Goal: Task Accomplishment & Management: Manage account settings

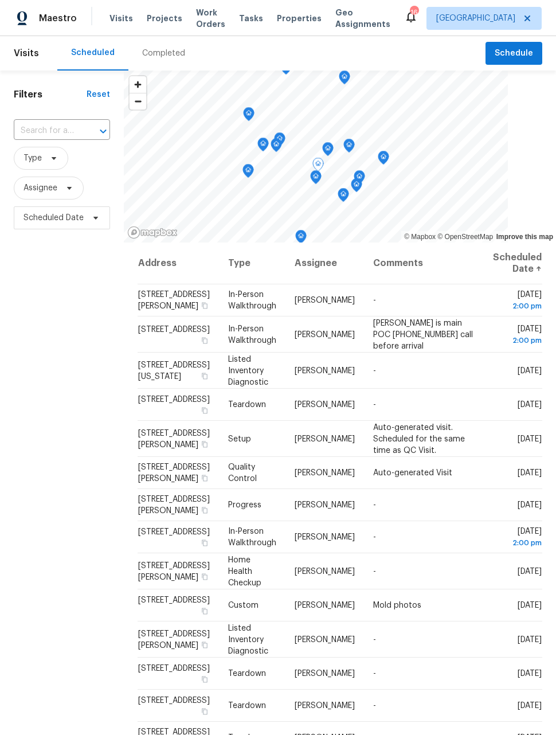
click at [0, 0] on icon at bounding box center [0, 0] width 0 height 0
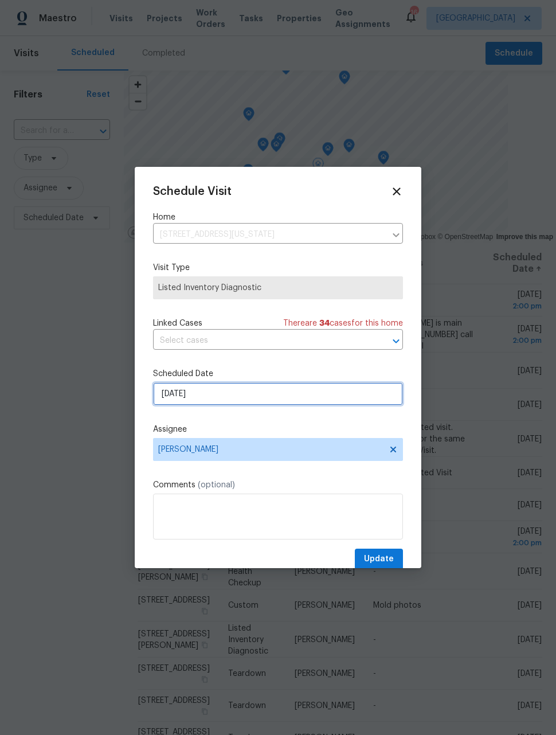
click at [280, 390] on input "9/24/2025" at bounding box center [278, 393] width 250 height 23
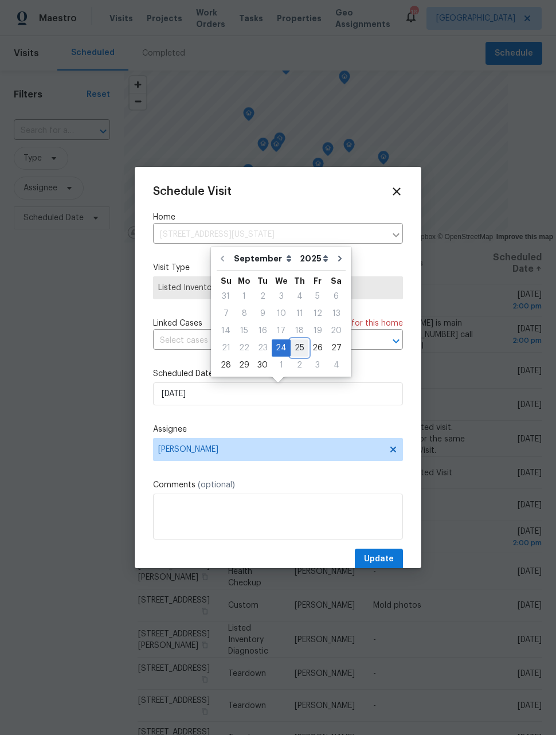
click at [299, 347] on div "25" at bounding box center [300, 348] width 18 height 16
type input "9/25/2025"
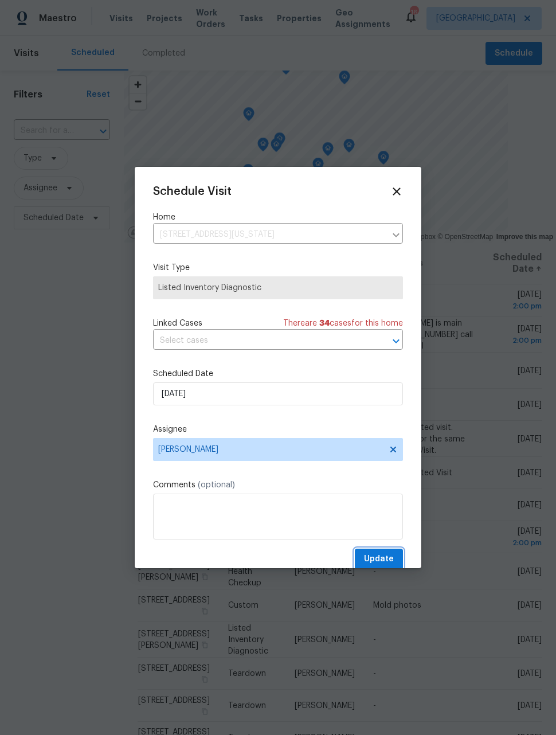
click at [389, 562] on span "Update" at bounding box center [379, 559] width 30 height 14
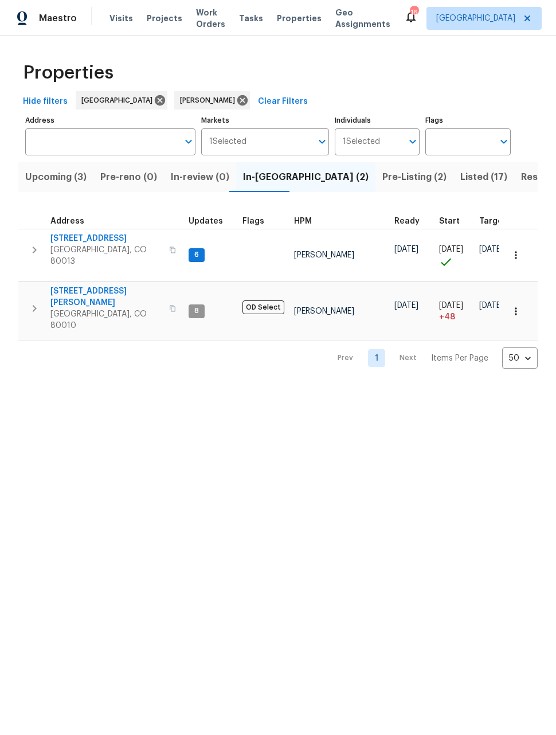
click at [460, 179] on span "Listed (17)" at bounding box center [483, 177] width 47 height 16
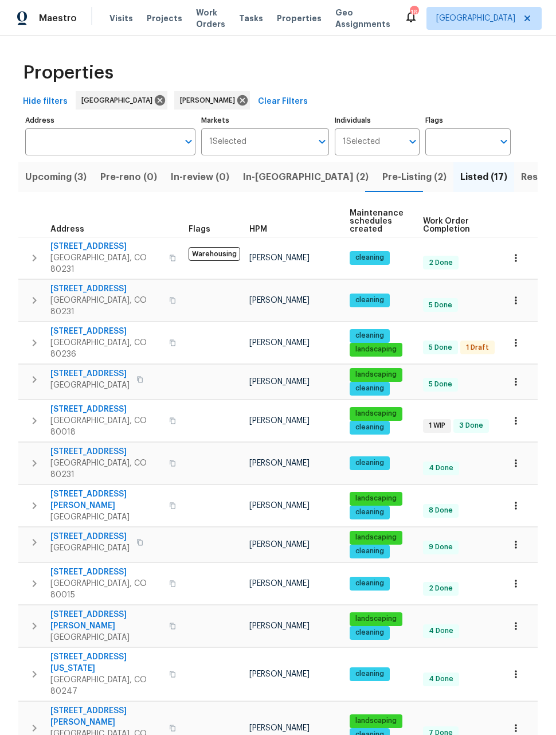
click at [516, 501] on icon "button" at bounding box center [516, 504] width 2 height 7
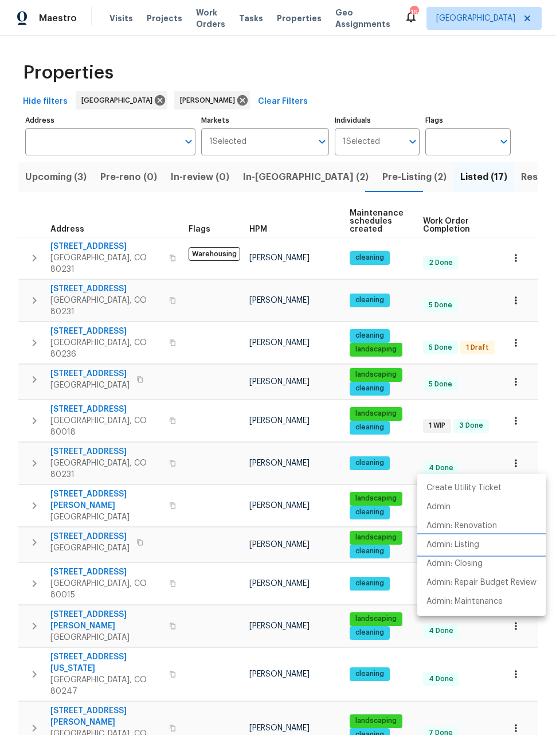
click at [470, 540] on p "Admin: Listing" at bounding box center [452, 545] width 53 height 12
click at [516, 93] on div at bounding box center [278, 367] width 556 height 735
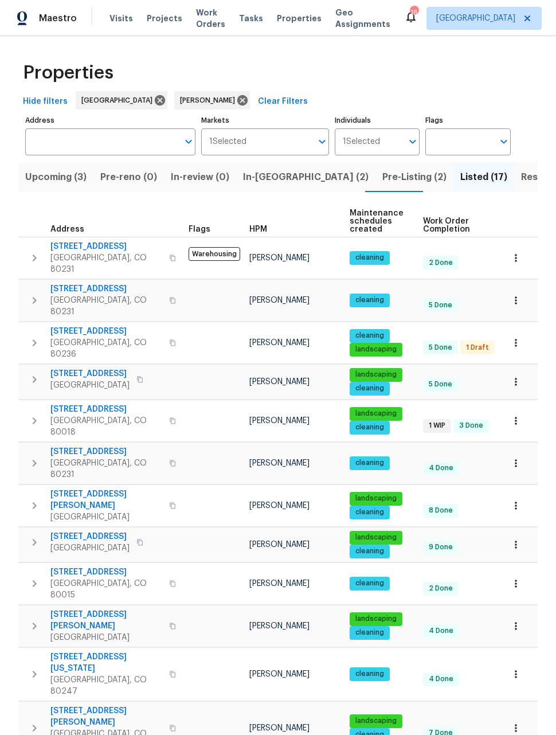
click at [511, 376] on icon "button" at bounding box center [515, 381] width 11 height 11
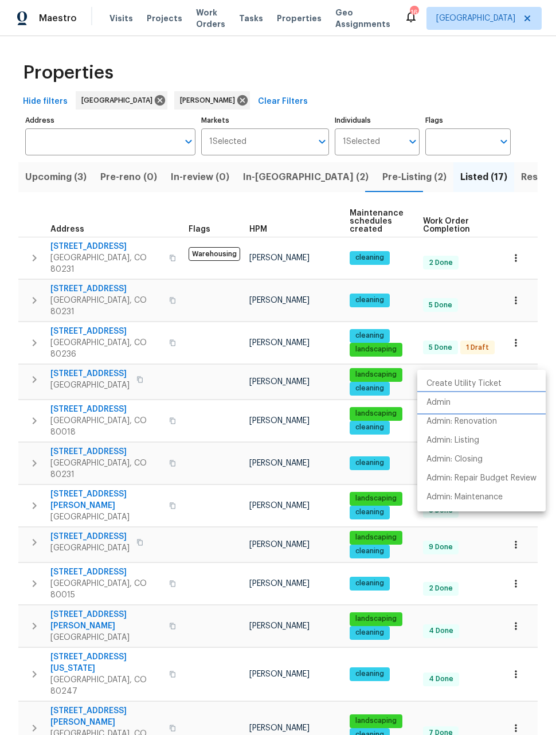
click at [447, 400] on p "Admin" at bounding box center [438, 403] width 24 height 12
click at [539, 347] on div at bounding box center [278, 367] width 556 height 735
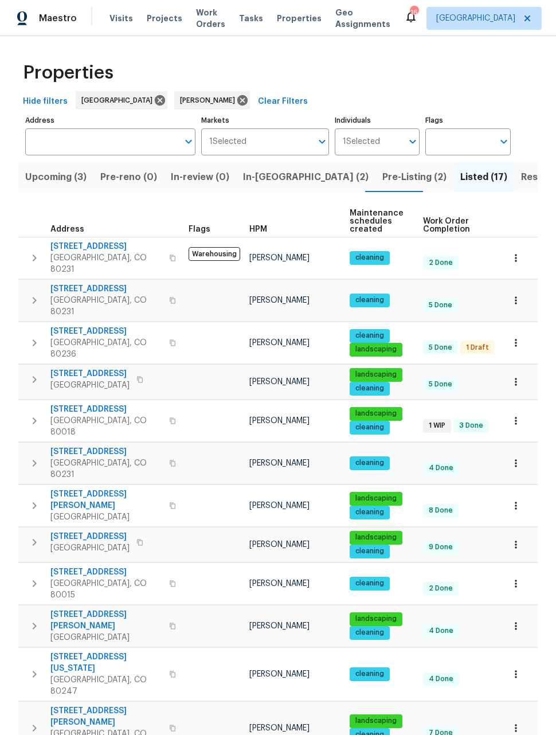
click at [519, 415] on icon "button" at bounding box center [515, 420] width 11 height 11
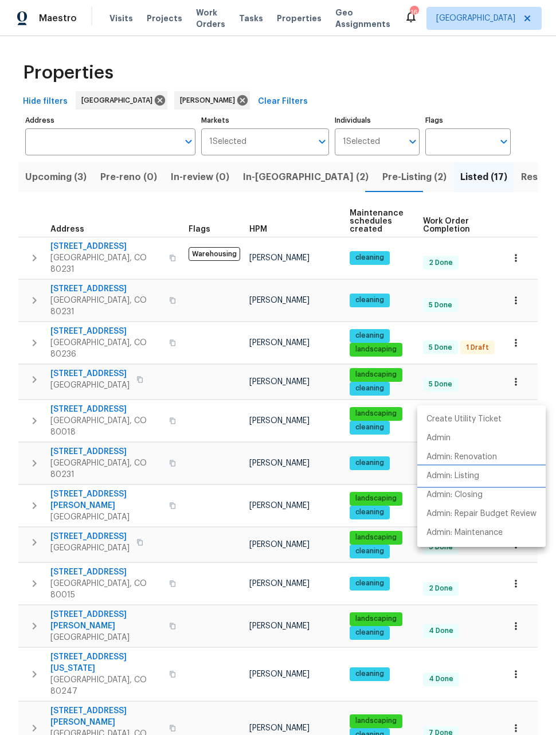
click at [461, 479] on p "Admin: Listing" at bounding box center [452, 476] width 53 height 12
